Goal: Find specific page/section: Find specific page/section

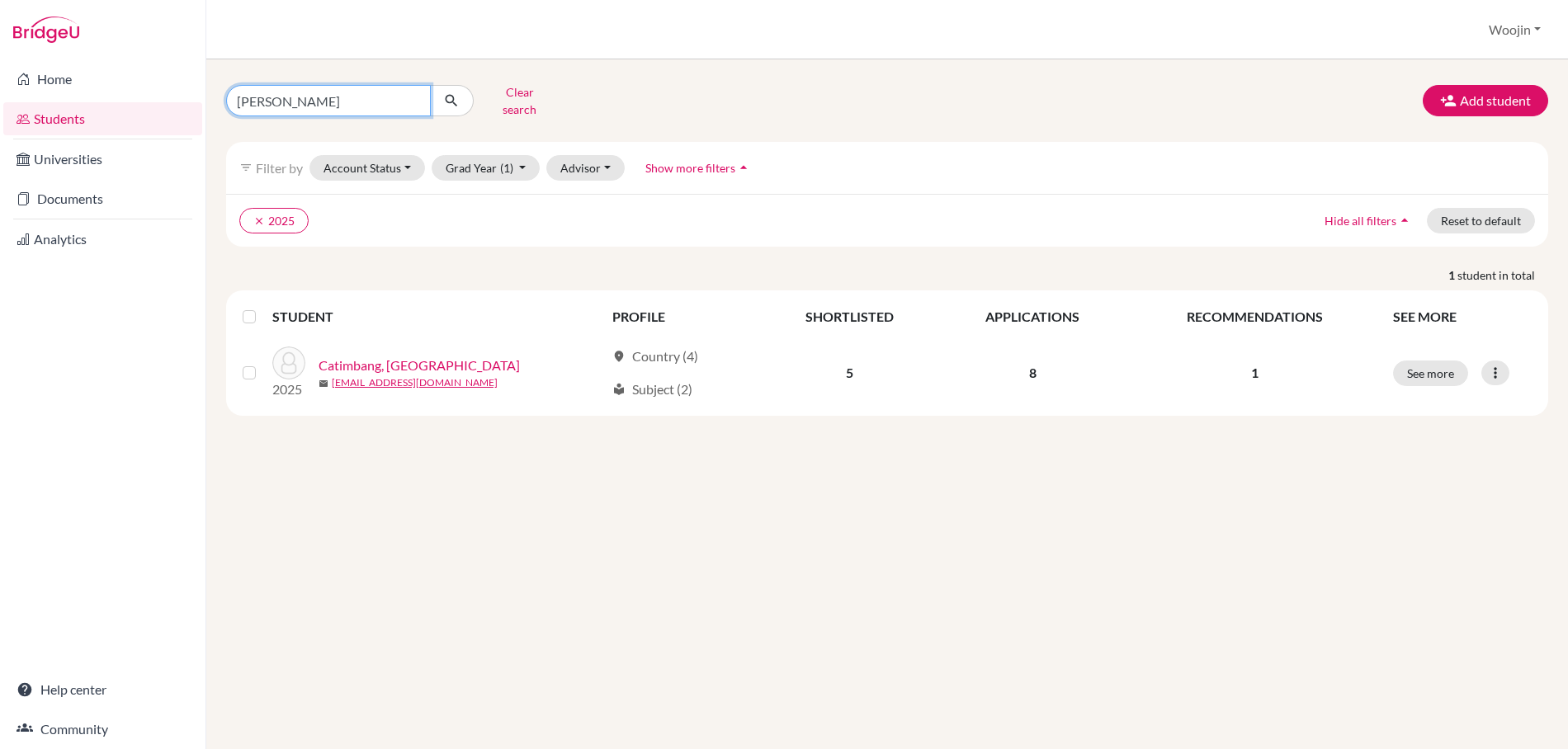
click at [333, 85] on input "[PERSON_NAME]" at bounding box center [328, 100] width 205 height 31
type input "[PERSON_NAME]"
click button "submit" at bounding box center [452, 100] width 44 height 31
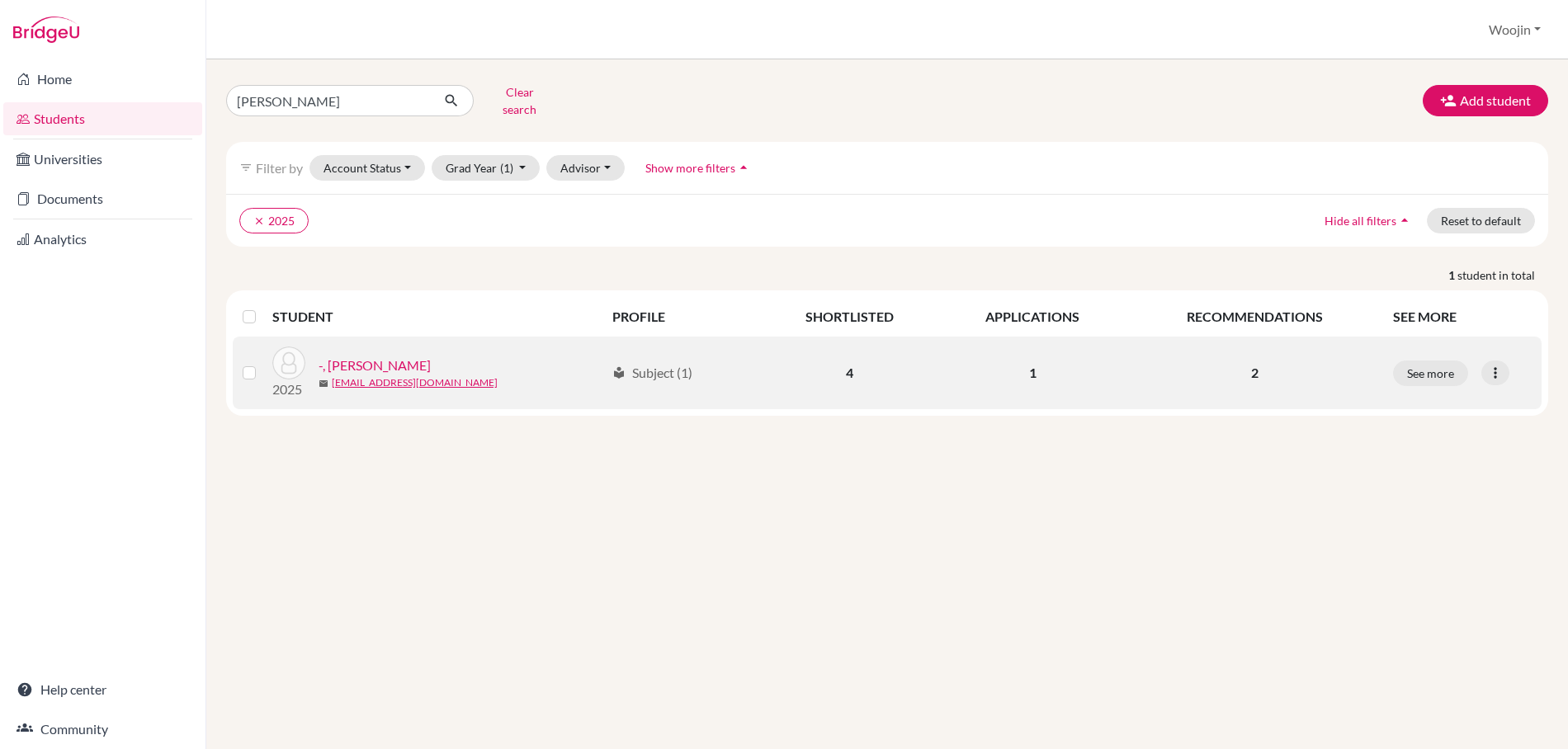
click at [418, 355] on link "-, [PERSON_NAME]" at bounding box center [375, 365] width 112 height 20
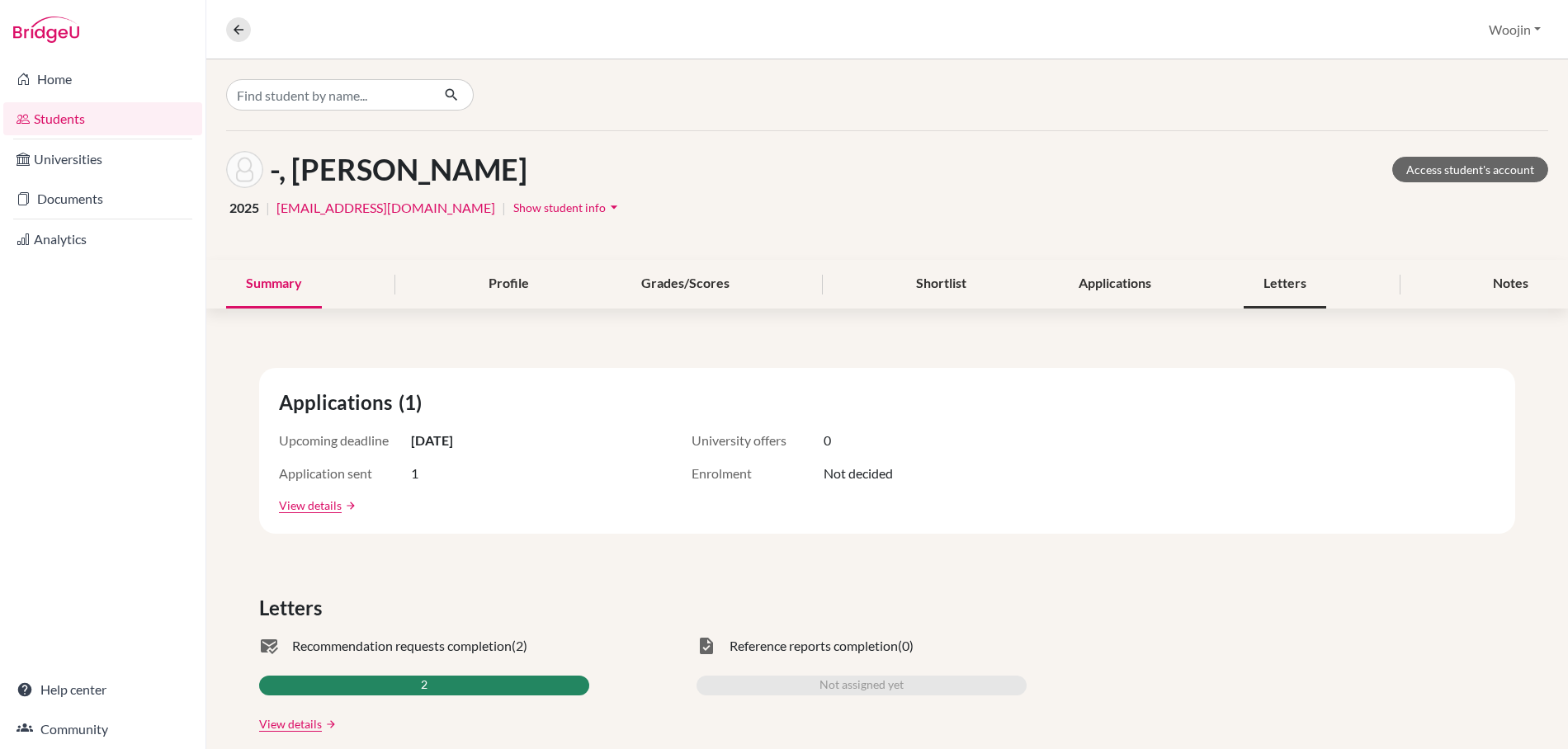
click at [1303, 286] on div "Letters" at bounding box center [1285, 284] width 82 height 48
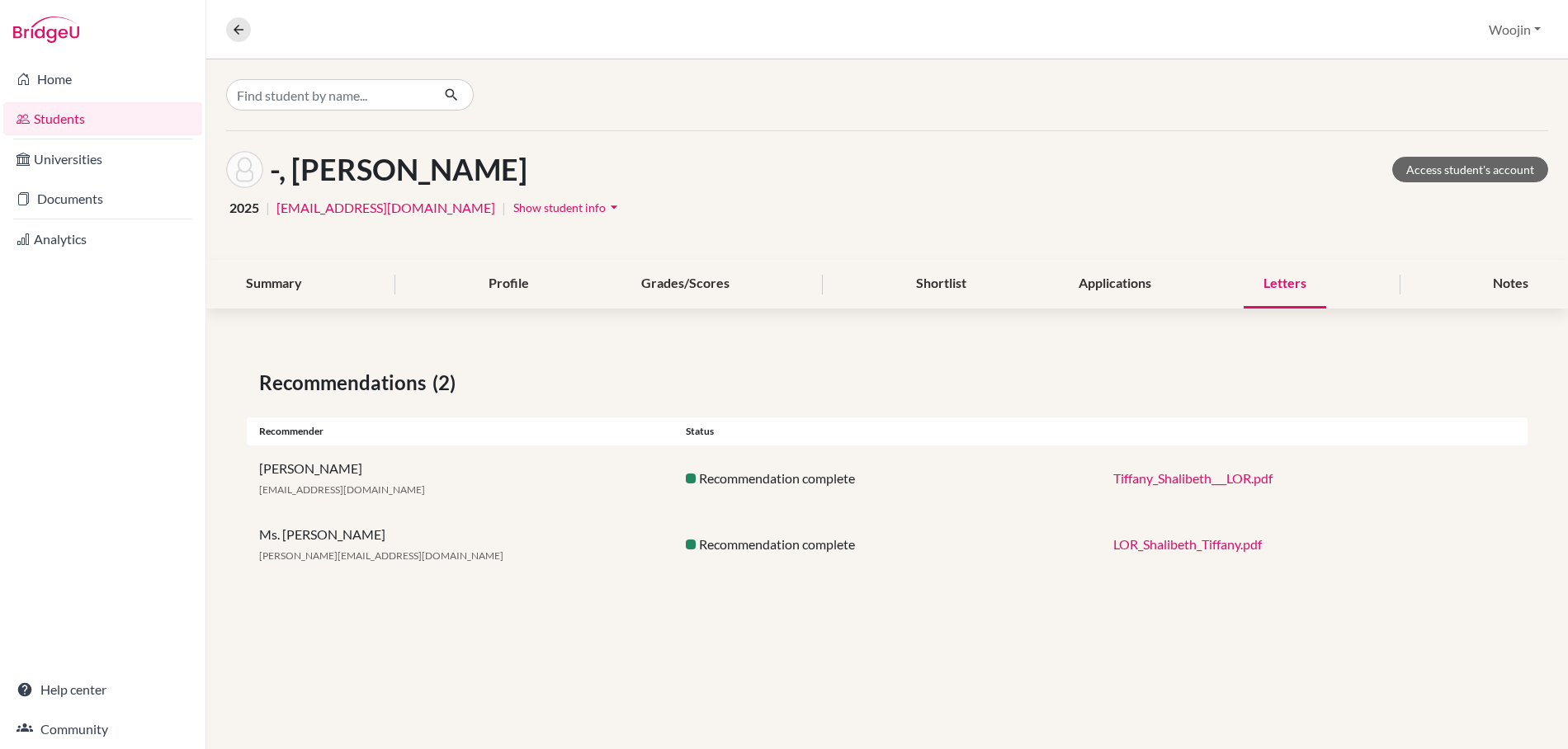
click at [1249, 472] on link "Tiffany_Shalibeth___LOR.pdf" at bounding box center [1192, 478] width 159 height 16
click at [1209, 536] on link "LOR_Shalibeth_Tiffany.pdf" at bounding box center [1187, 543] width 149 height 16
